Goal: Task Accomplishment & Management: Manage account settings

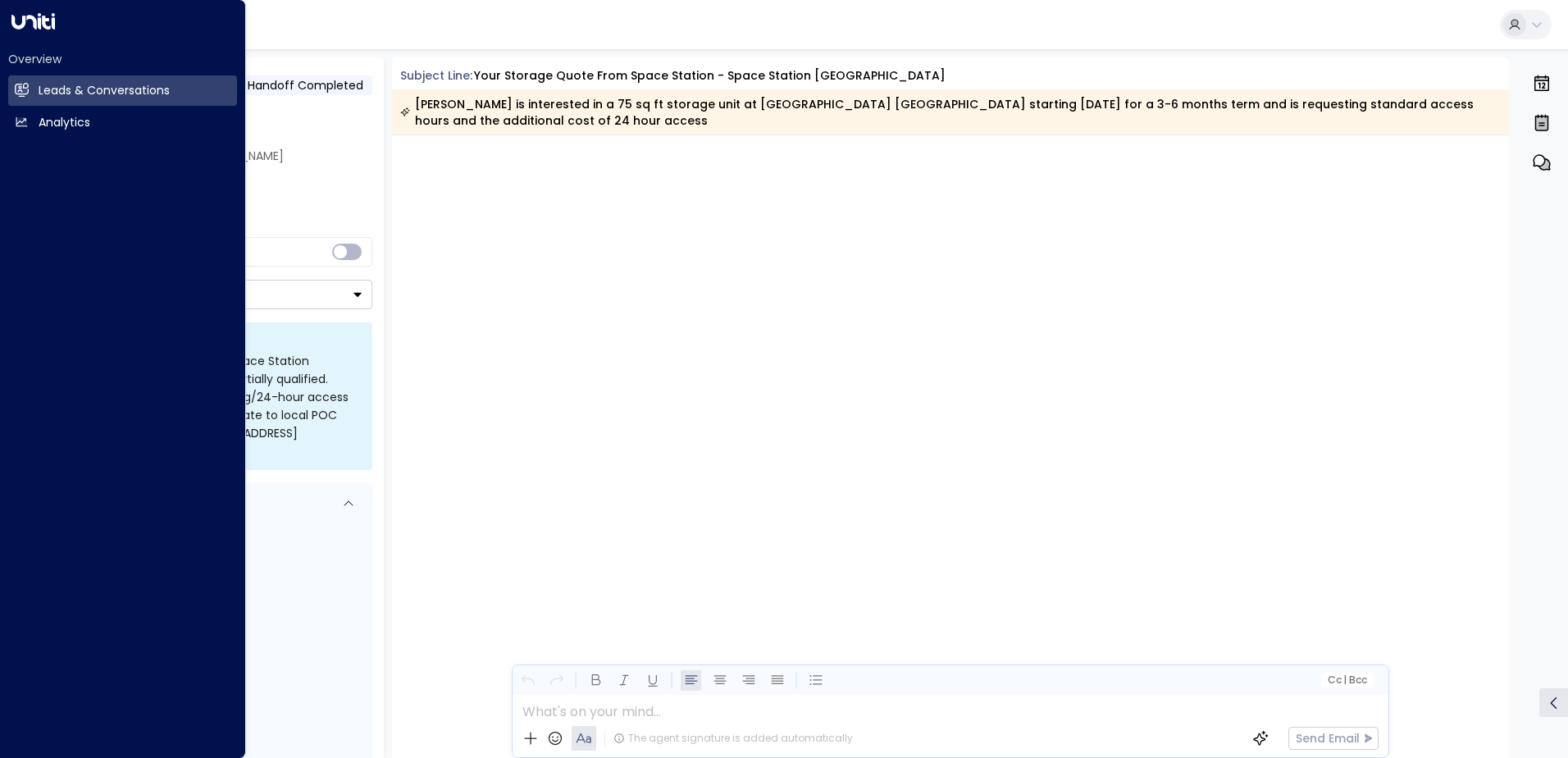
scroll to position [2151, 0]
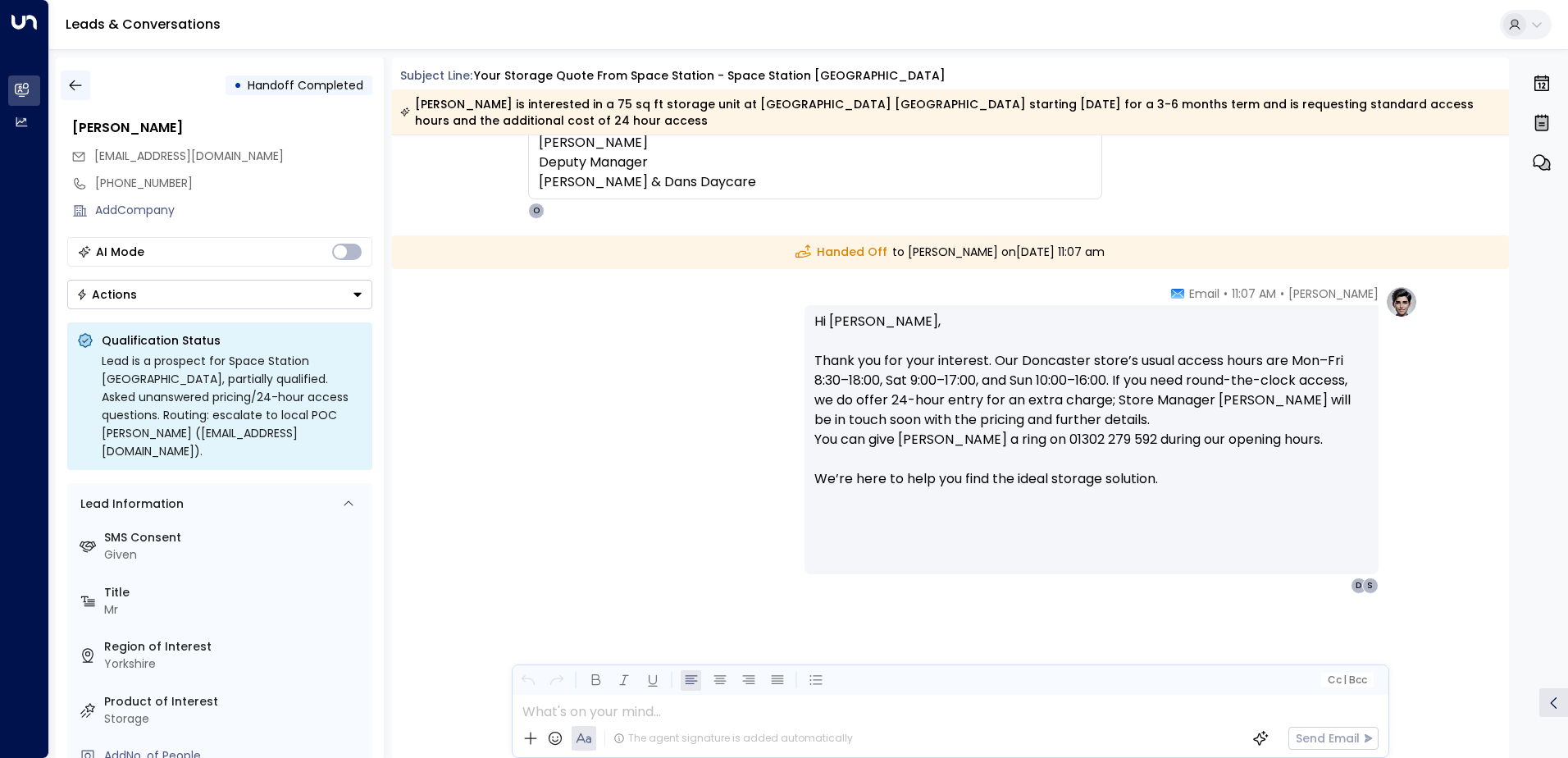
click at [78, 92] on icon "button" at bounding box center [75, 85] width 17 height 17
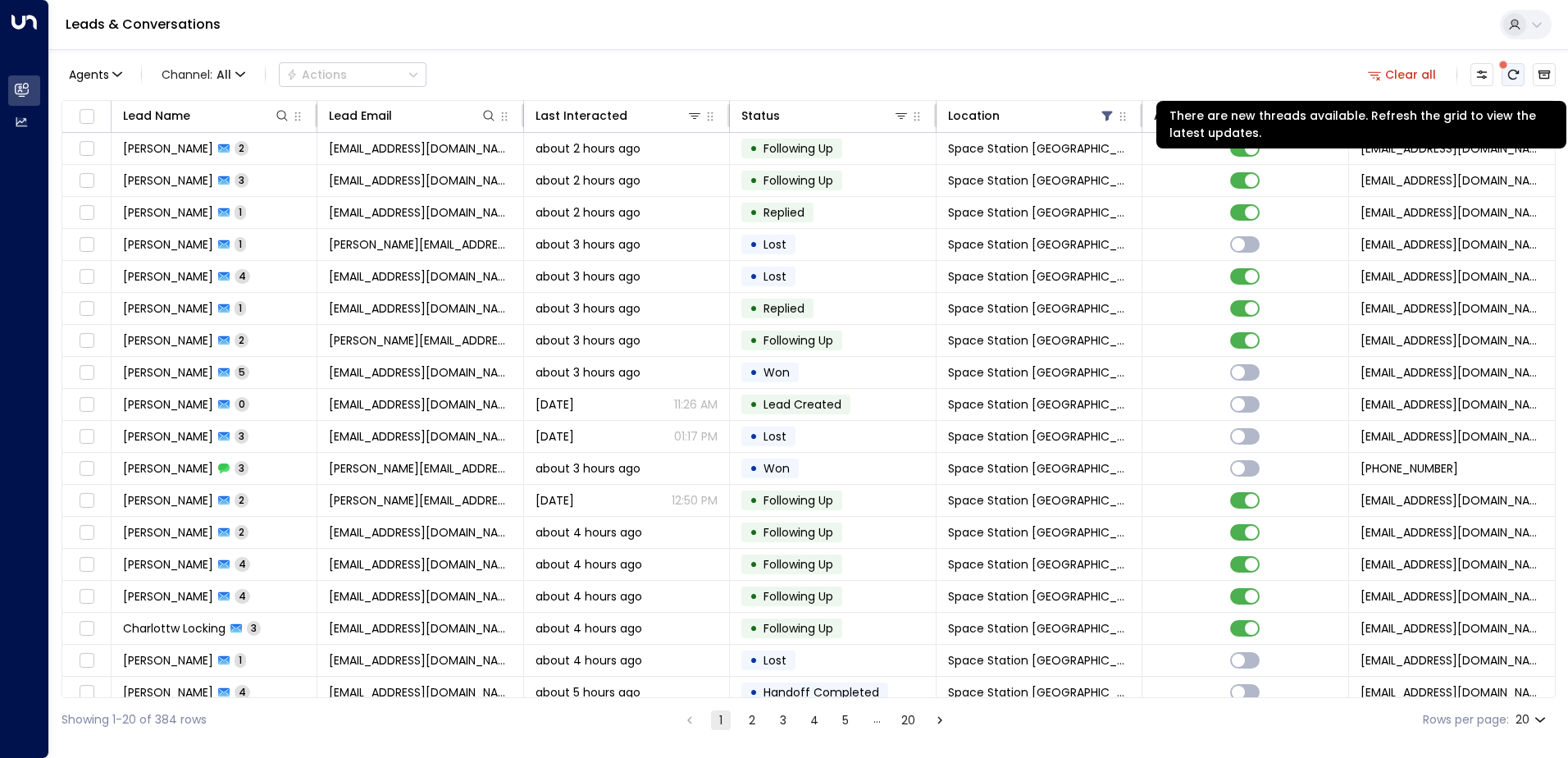
click at [1516, 78] on icon "There are new threads available. Refresh the grid to view the latest updates." at bounding box center [1513, 74] width 11 height 10
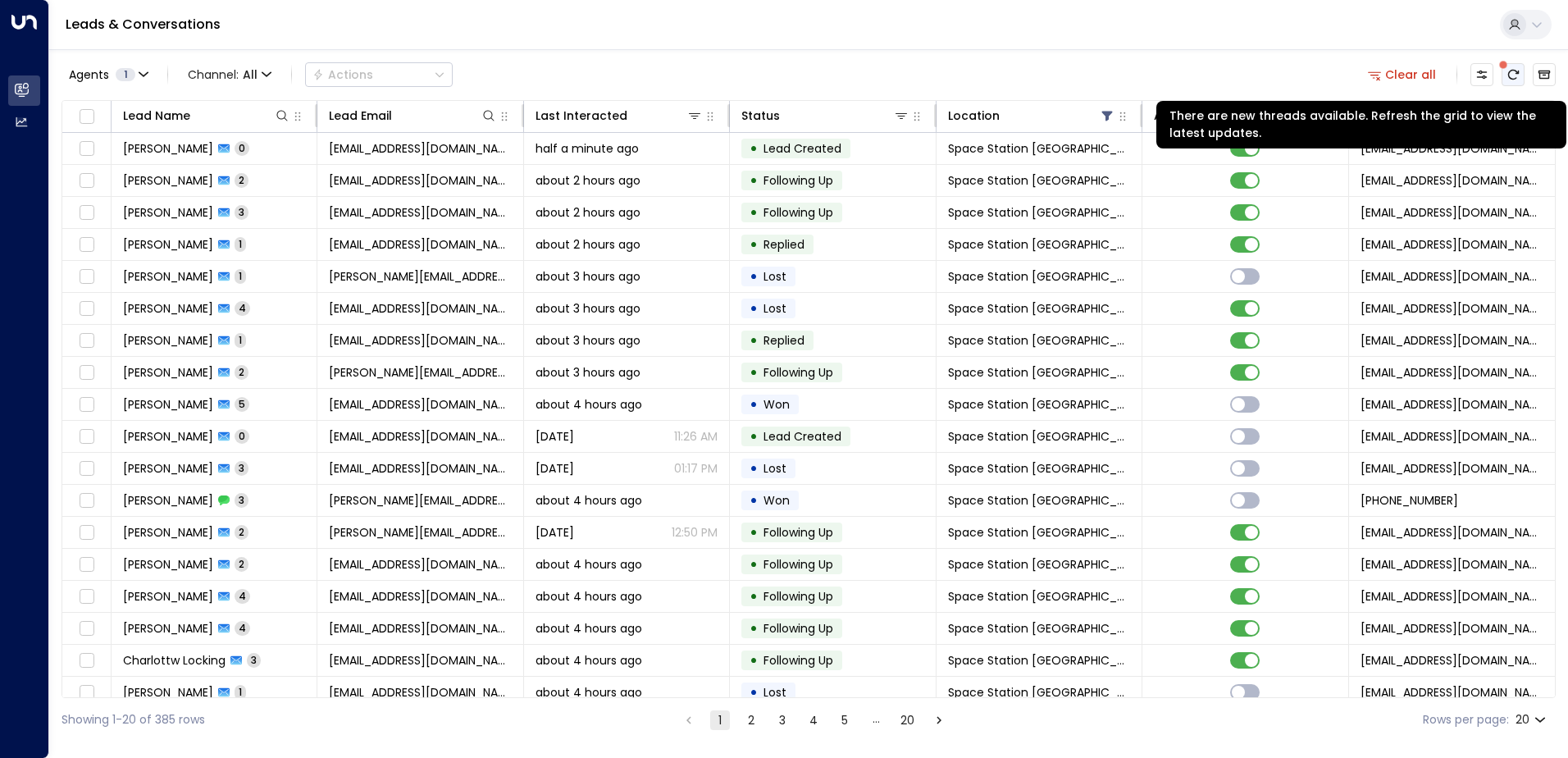
click at [1517, 79] on icon "There are new threads available. Refresh the grid to view the latest updates." at bounding box center [1513, 74] width 13 height 13
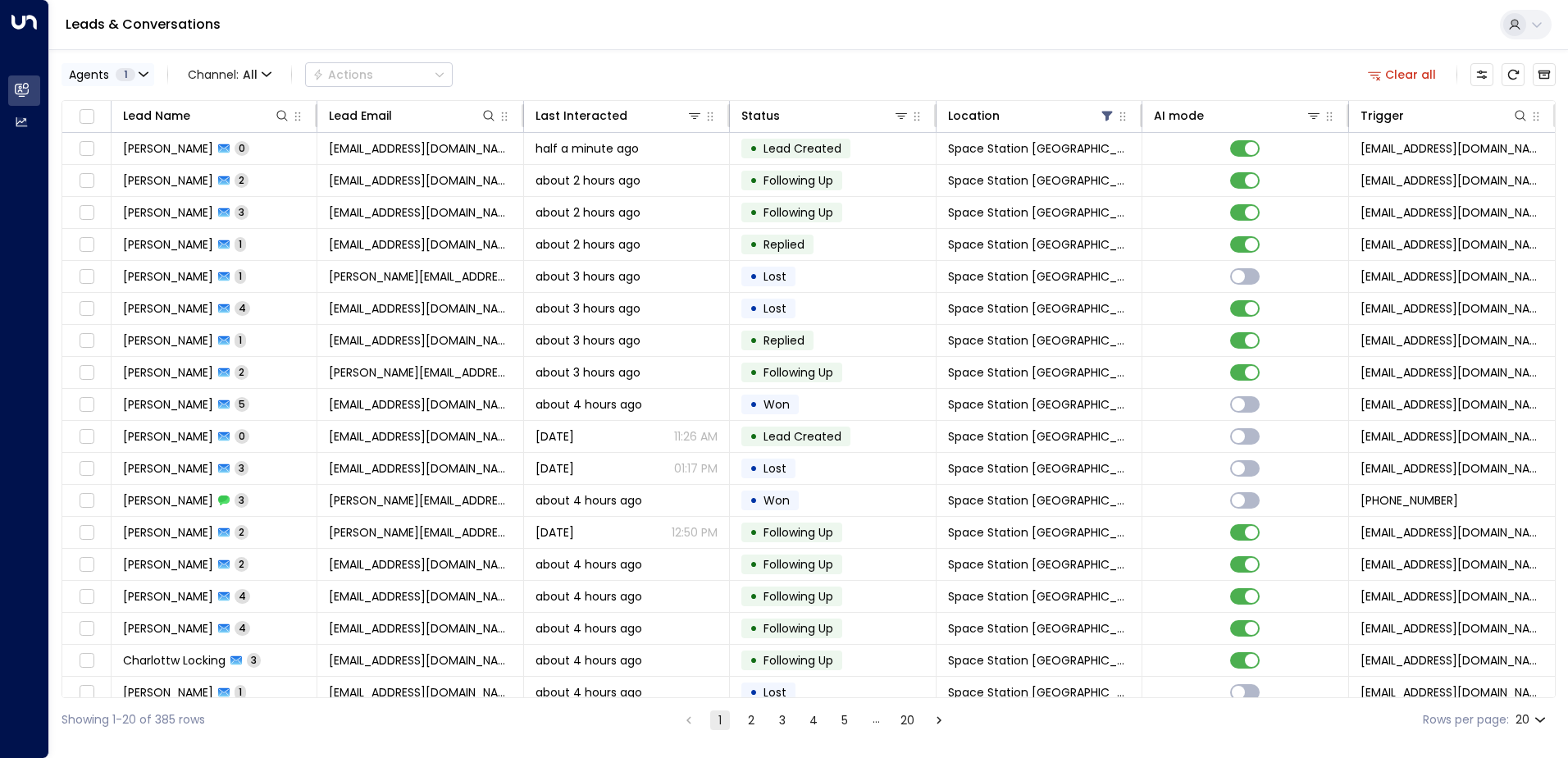
click at [135, 71] on span "1" at bounding box center [125, 74] width 19 height 13
click at [423, 32] on div at bounding box center [784, 379] width 1568 height 758
click at [280, 119] on icon at bounding box center [283, 115] width 11 height 11
click at [736, 29] on div "Leads & Conversations" at bounding box center [809, 25] width 1519 height 50
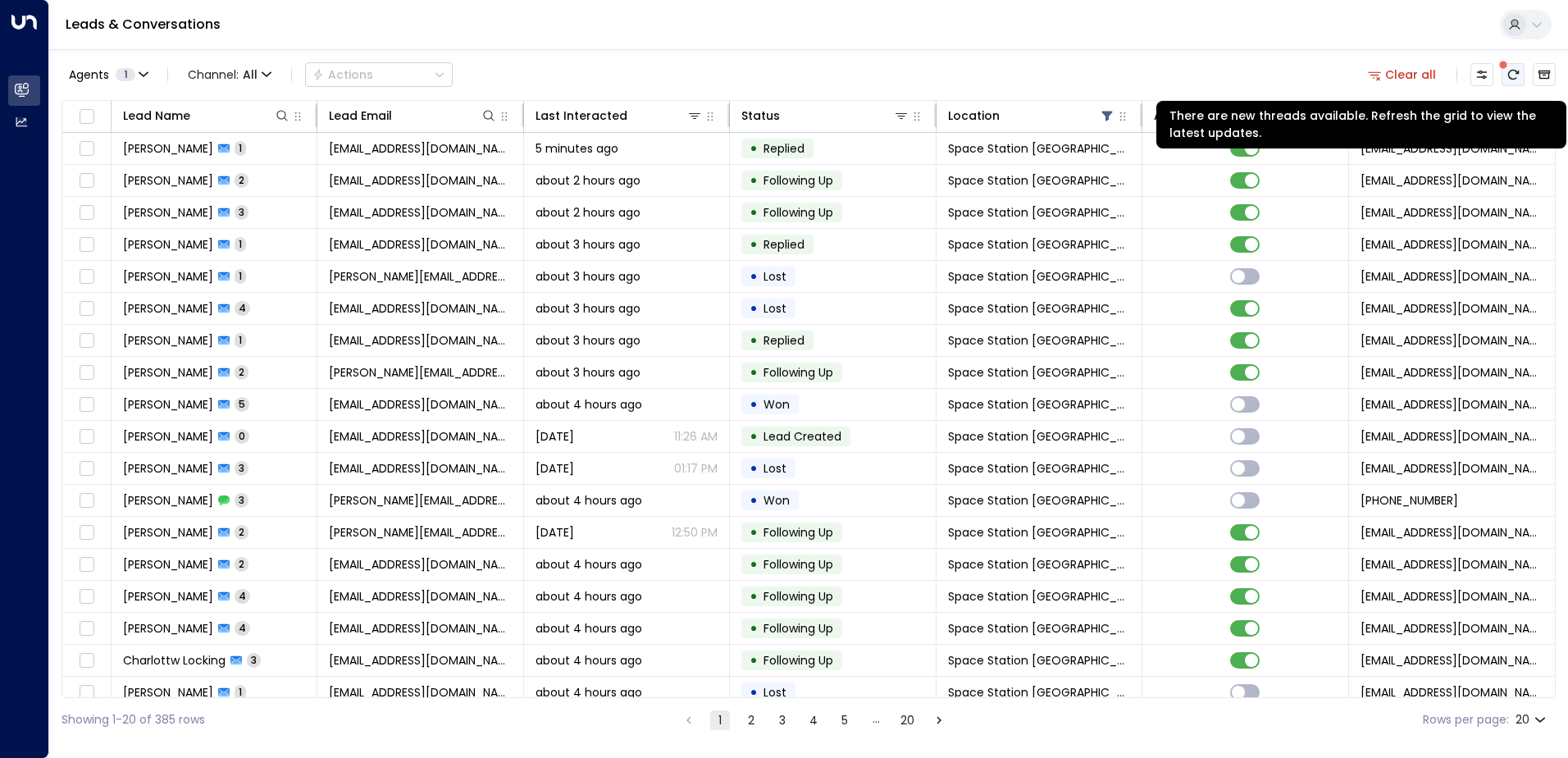
click at [1506, 78] on icon "There are new threads available. Refresh the grid to view the latest updates." at bounding box center [1513, 74] width 13 height 13
click at [1507, 77] on icon "There are new threads available. Refresh the grid to view the latest updates." at bounding box center [1513, 74] width 13 height 13
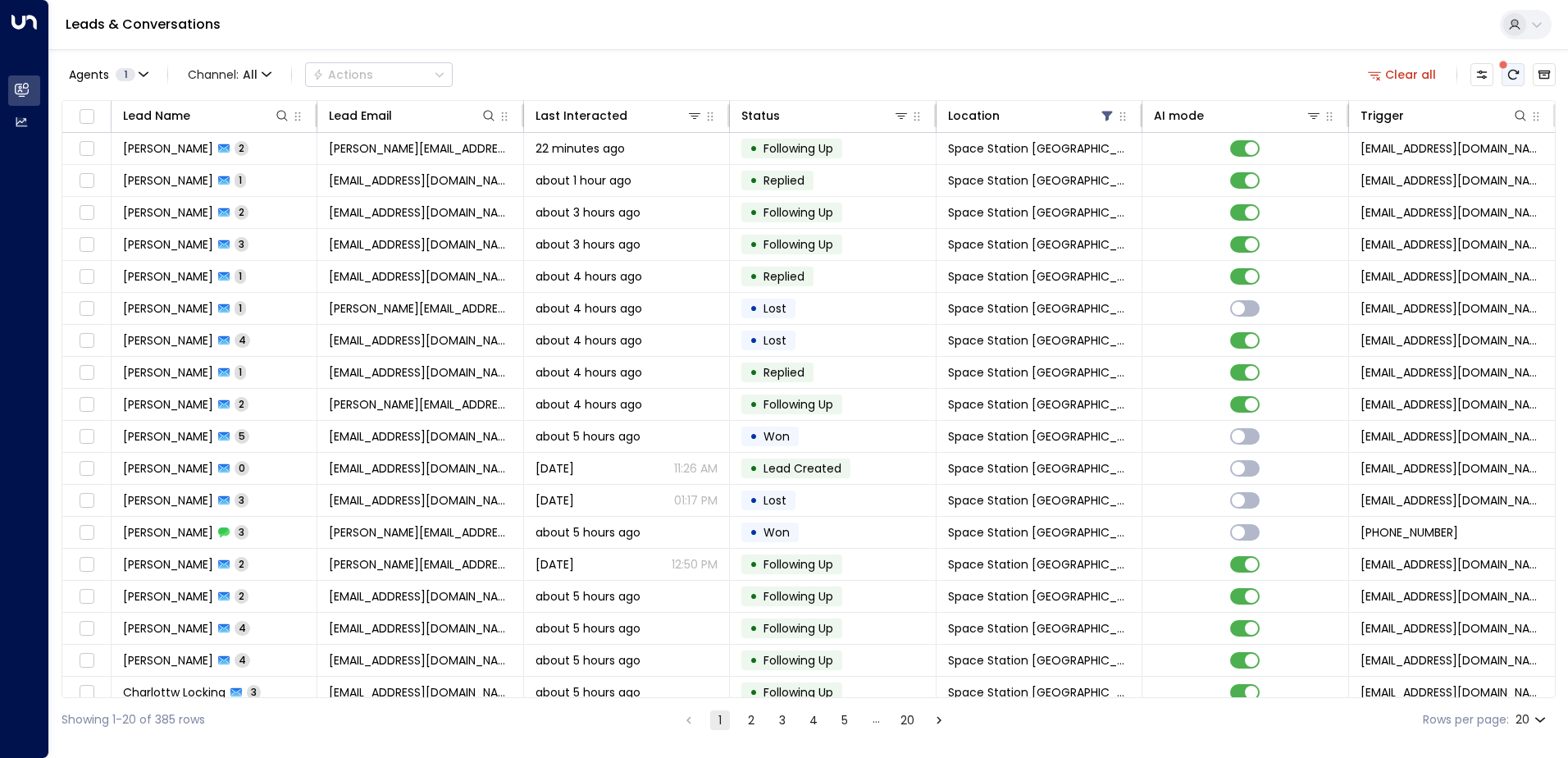
click at [1516, 76] on icon "There are new threads available. Refresh the grid to view the latest updates." at bounding box center [1513, 74] width 13 height 13
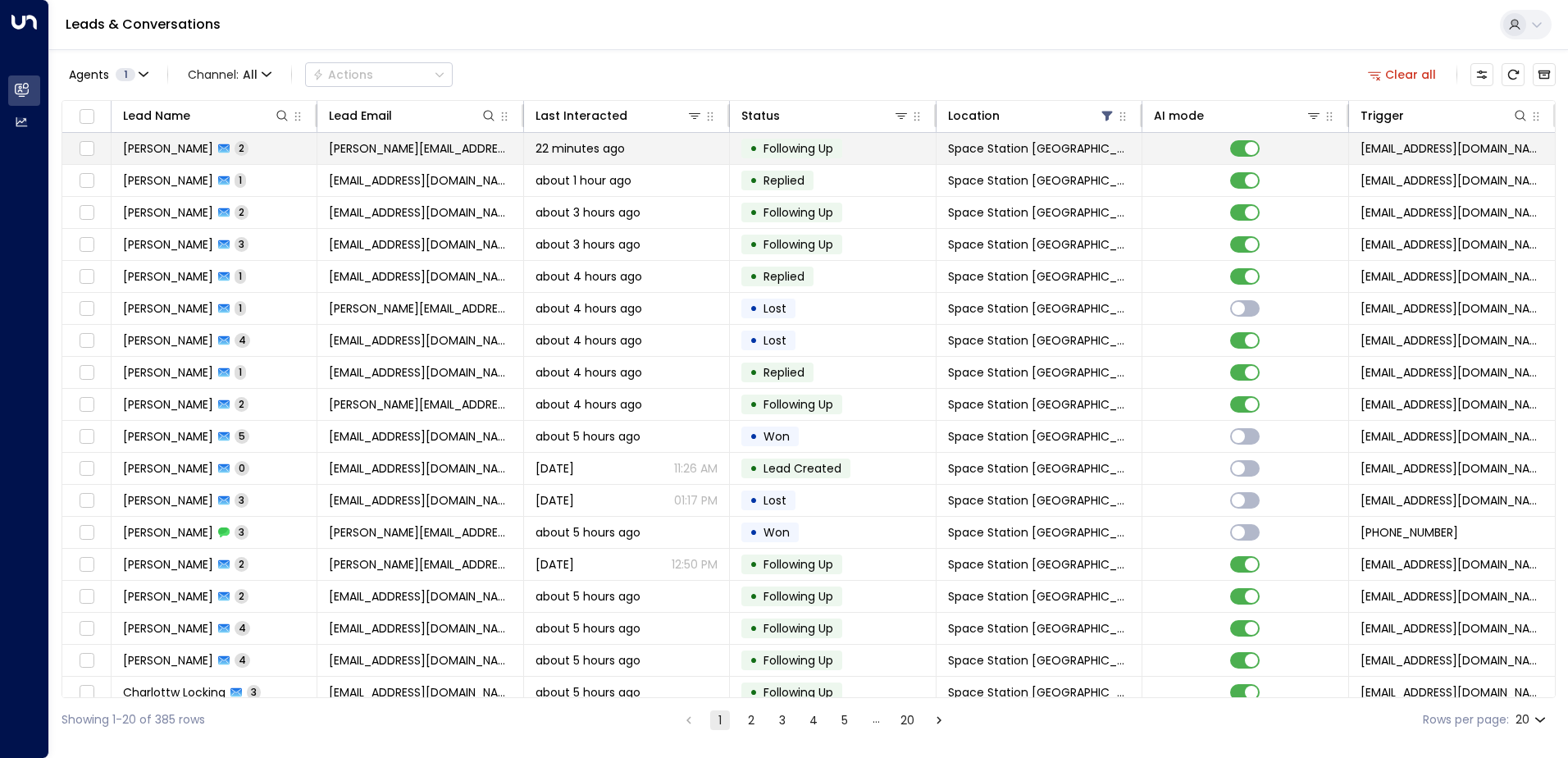
click at [178, 145] on span "[PERSON_NAME]" at bounding box center [168, 148] width 90 height 17
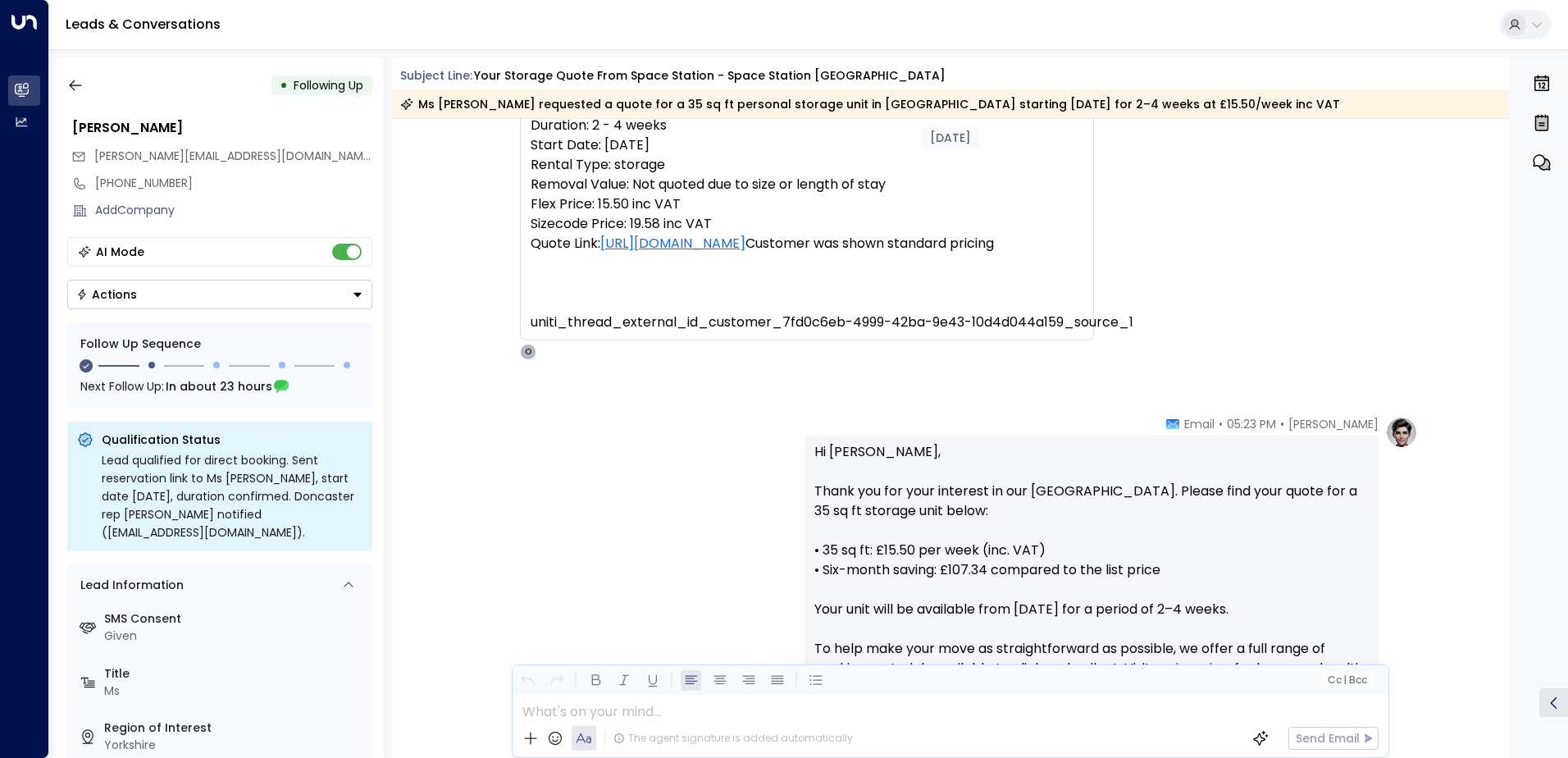
scroll to position [167, 0]
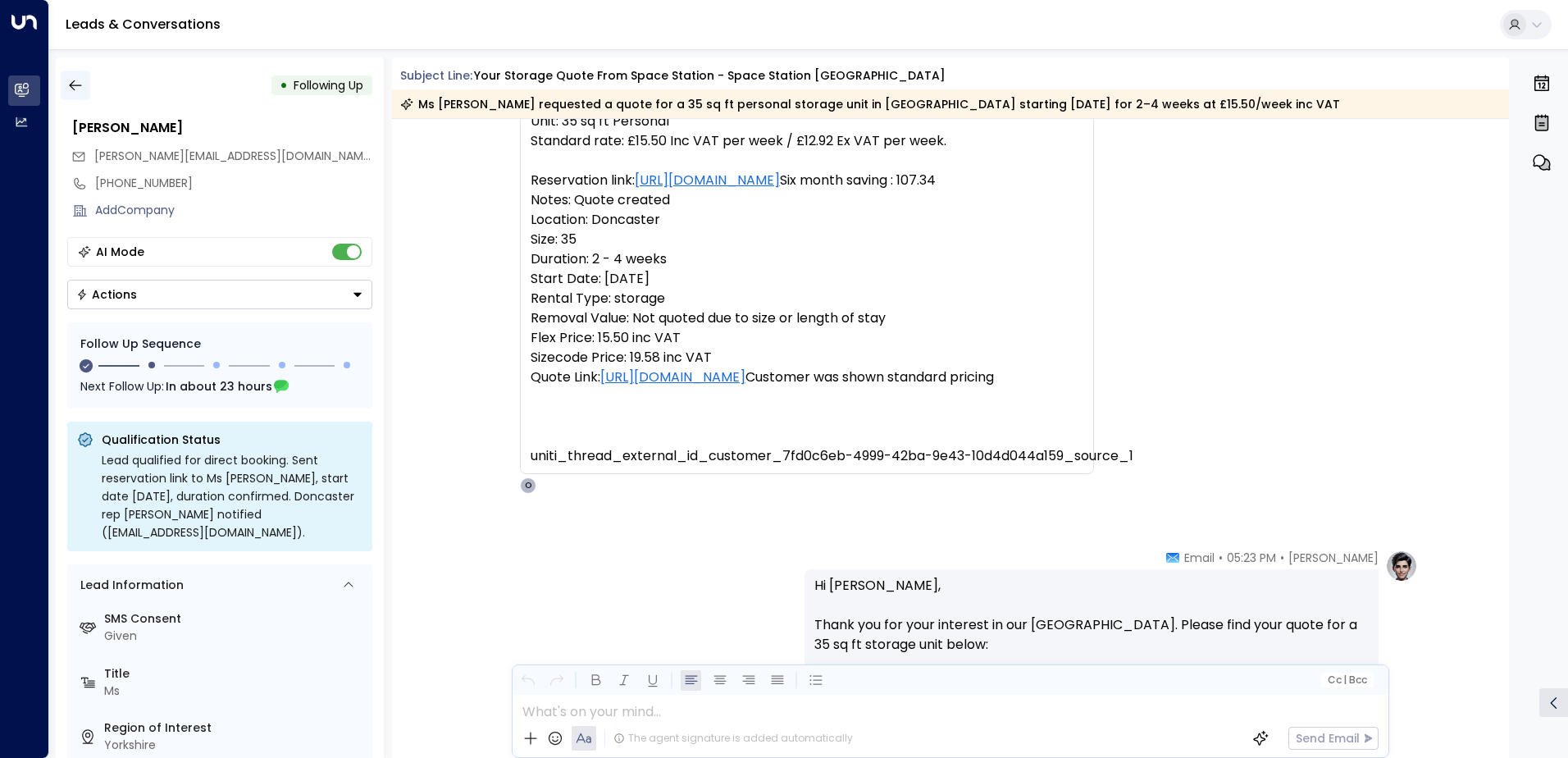
click at [85, 84] on button "button" at bounding box center [76, 85] width 30 height 30
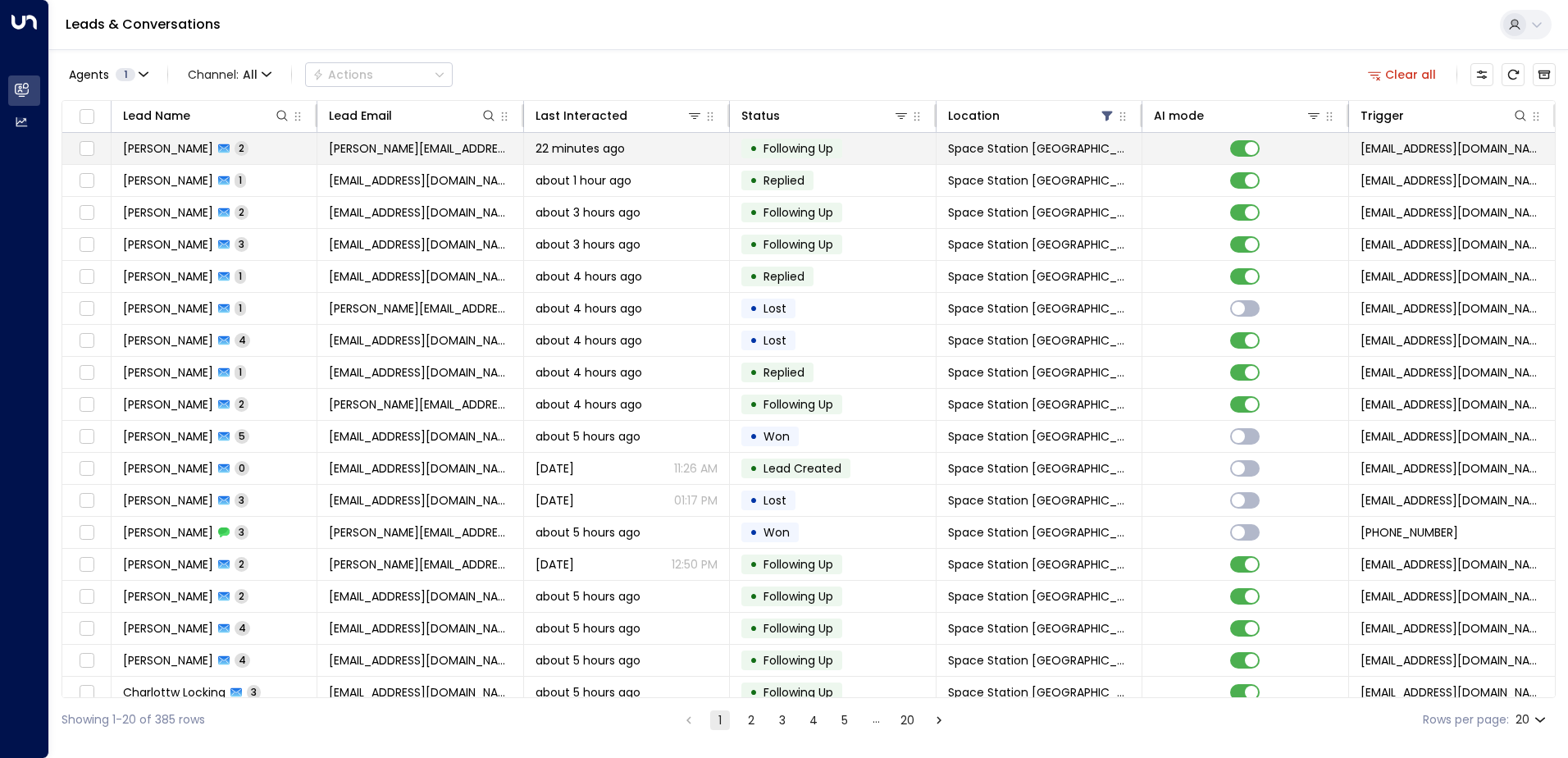
click at [191, 153] on span "[PERSON_NAME]" at bounding box center [168, 148] width 90 height 17
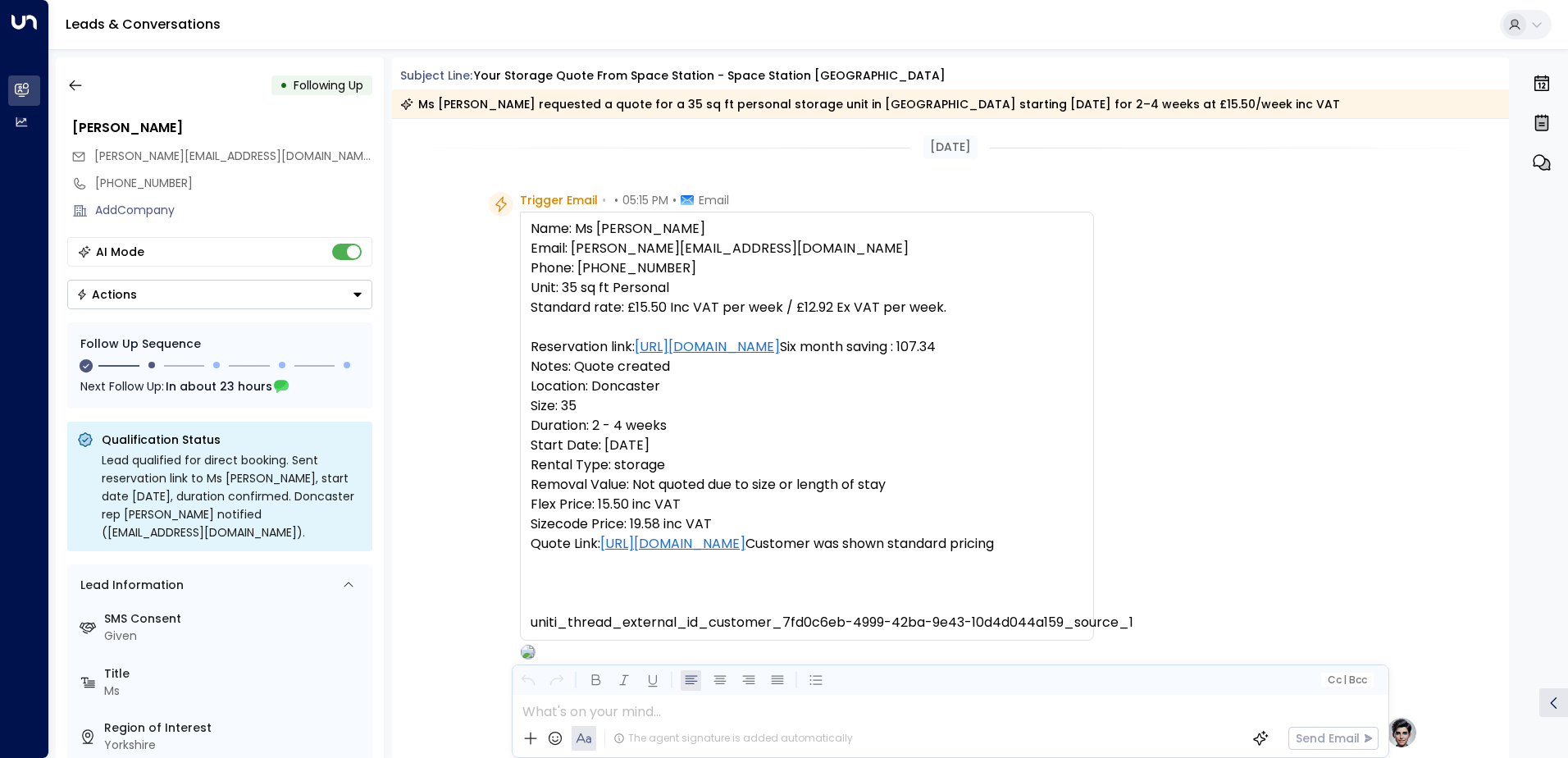
scroll to position [1102, 0]
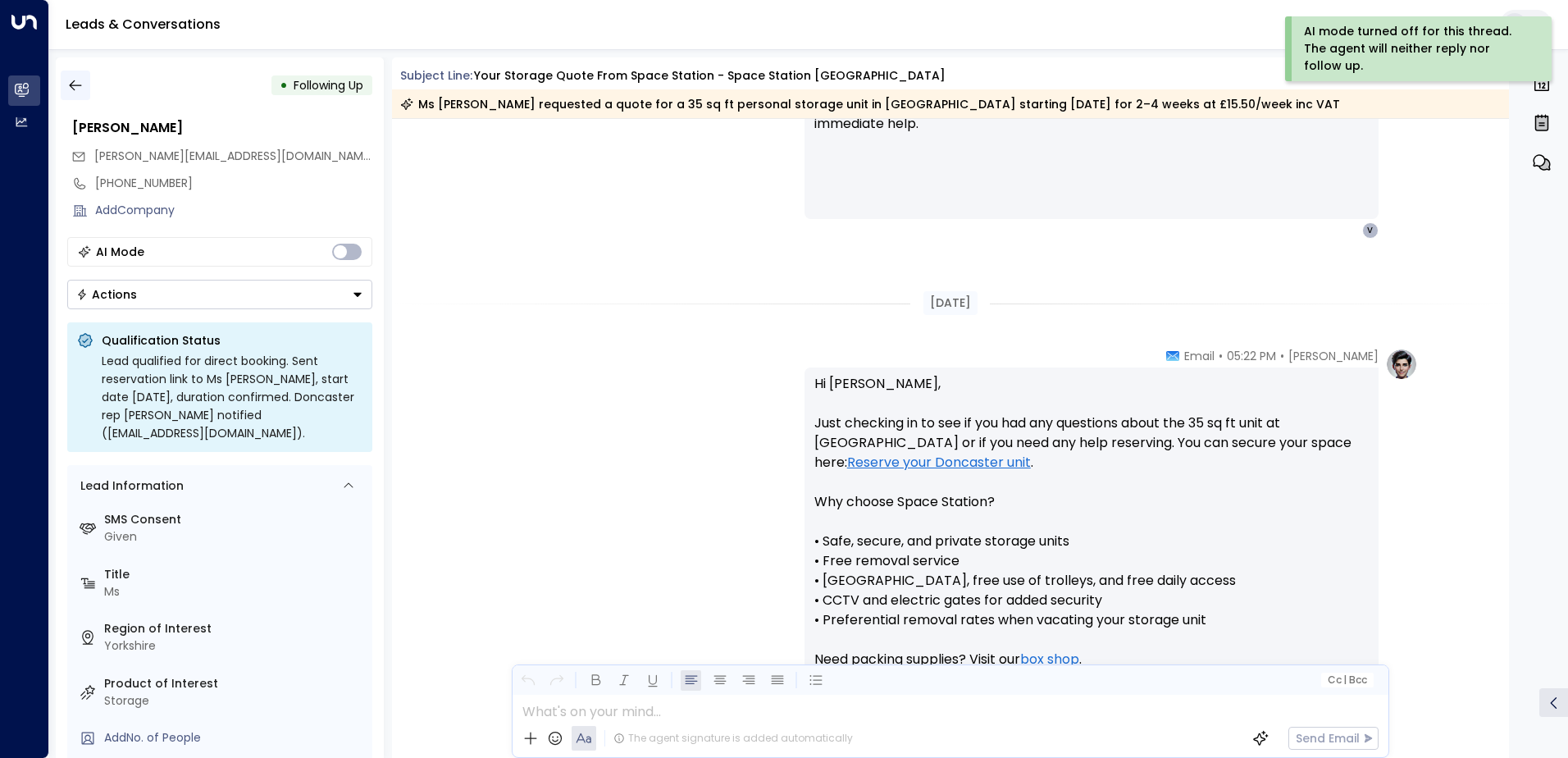
click at [88, 100] on button "button" at bounding box center [76, 85] width 30 height 30
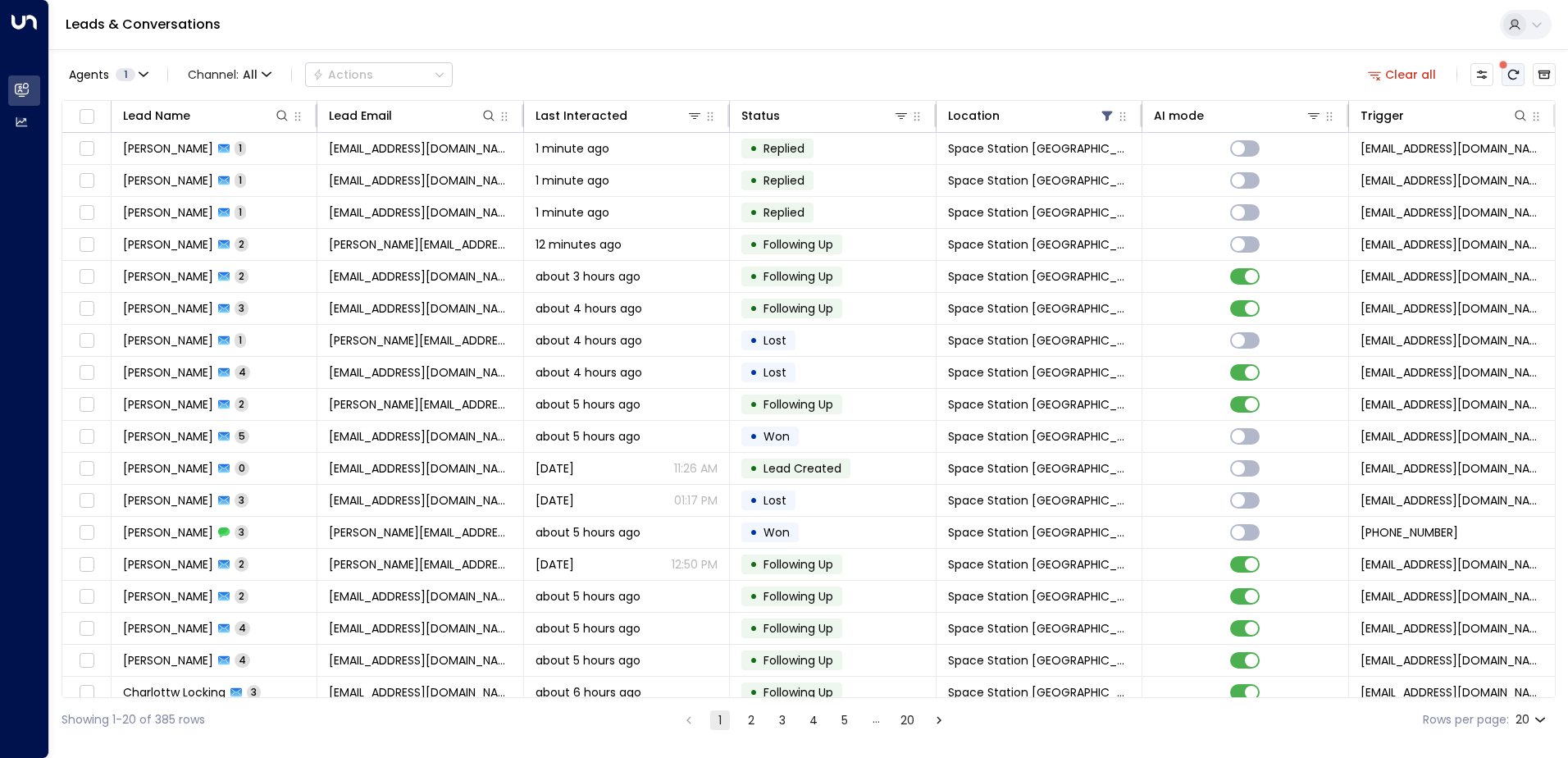
click at [1502, 73] on button "There are new threads available. Refresh the grid to view the latest updates." at bounding box center [1513, 75] width 23 height 23
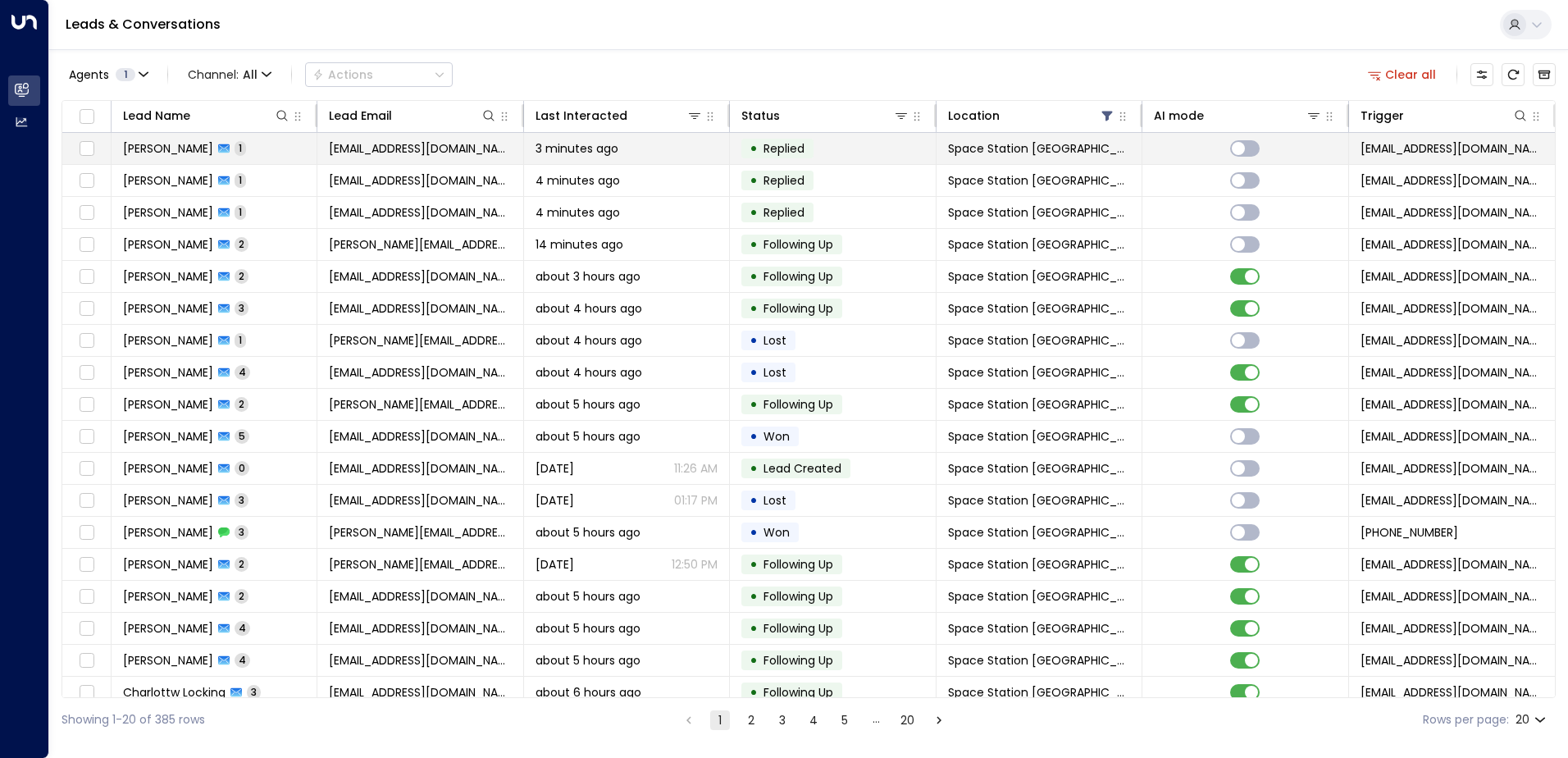
click at [234, 149] on span "1" at bounding box center [240, 148] width 11 height 14
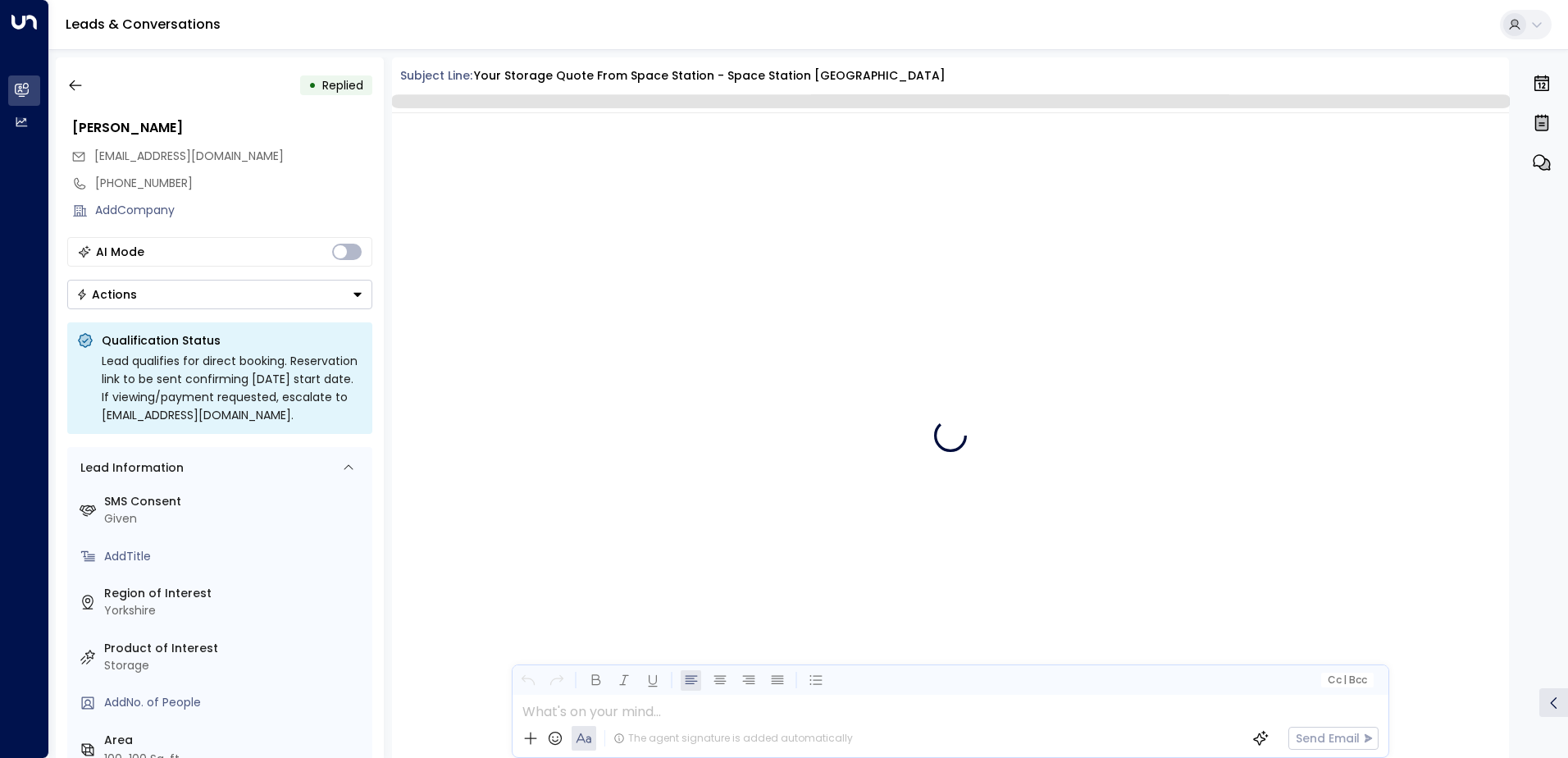
scroll to position [641, 0]
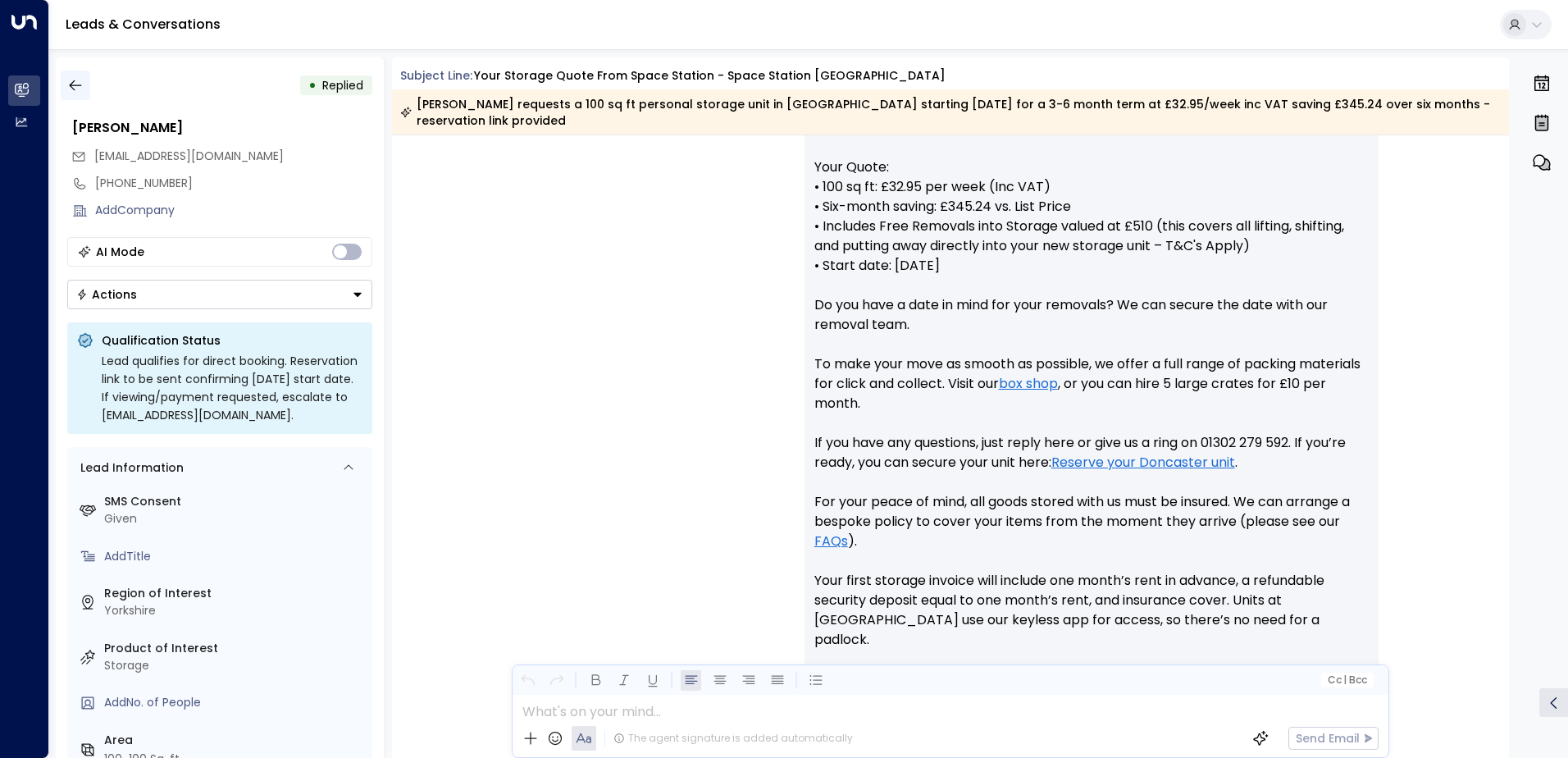
click at [83, 90] on icon "button" at bounding box center [75, 85] width 17 height 17
